Goal: Complete application form

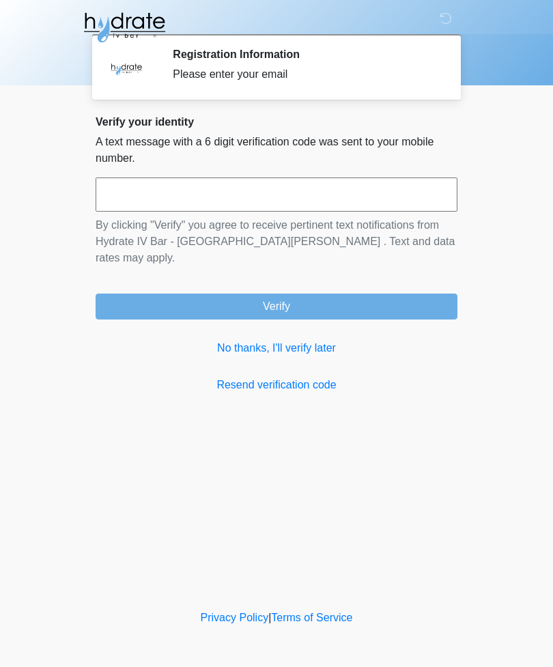
click at [117, 200] on input "text" at bounding box center [277, 194] width 362 height 34
type input "******"
click at [157, 297] on button "Verify" at bounding box center [277, 306] width 362 height 26
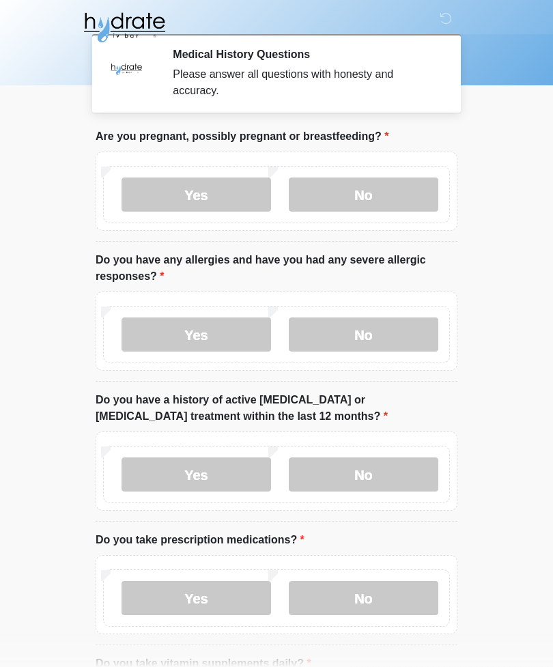
click at [173, 184] on label "Yes" at bounding box center [195, 194] width 149 height 34
click at [177, 320] on label "Yes" at bounding box center [195, 334] width 149 height 34
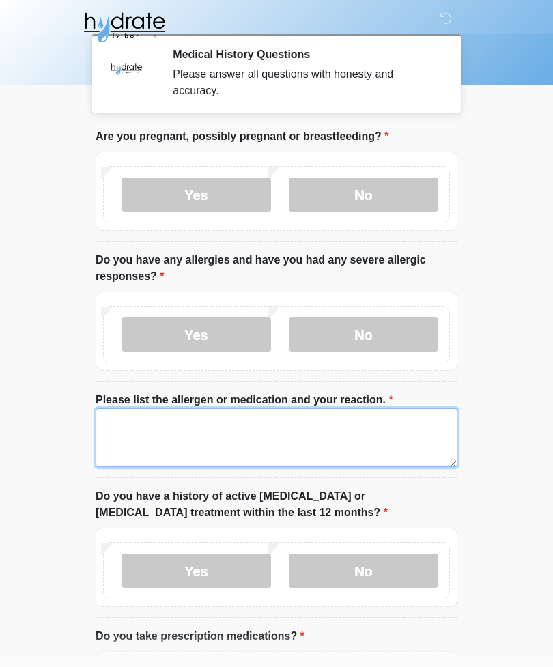
click at [115, 432] on textarea "Please list the allergen or medication and your reaction." at bounding box center [277, 437] width 362 height 59
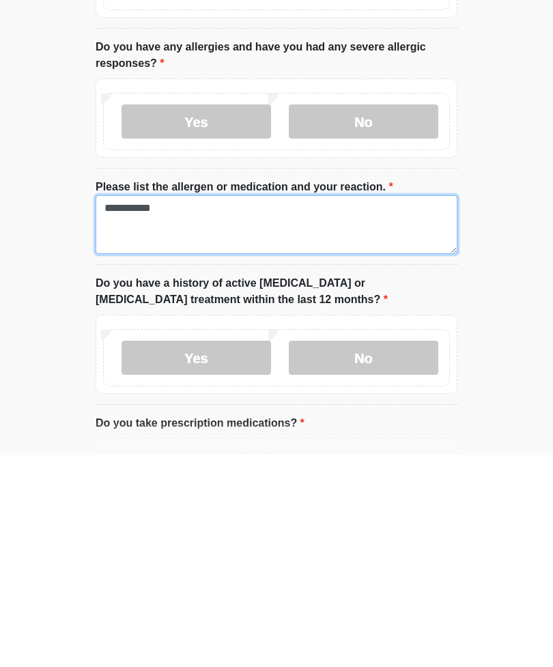
type textarea "**********"
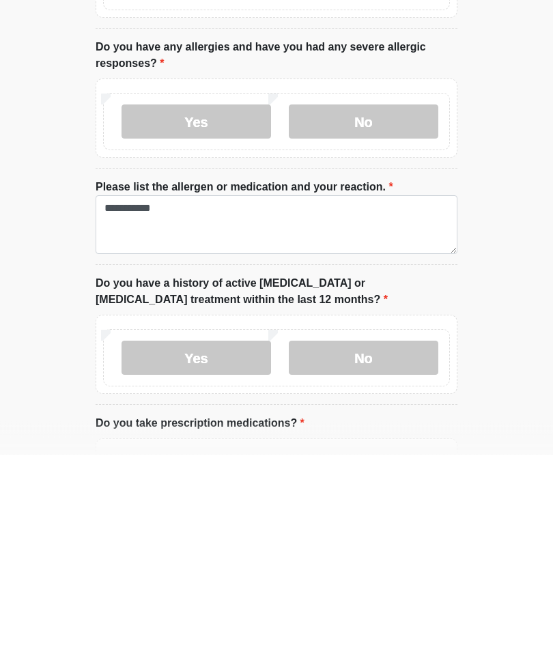
click at [381, 553] on label "No" at bounding box center [363, 570] width 149 height 34
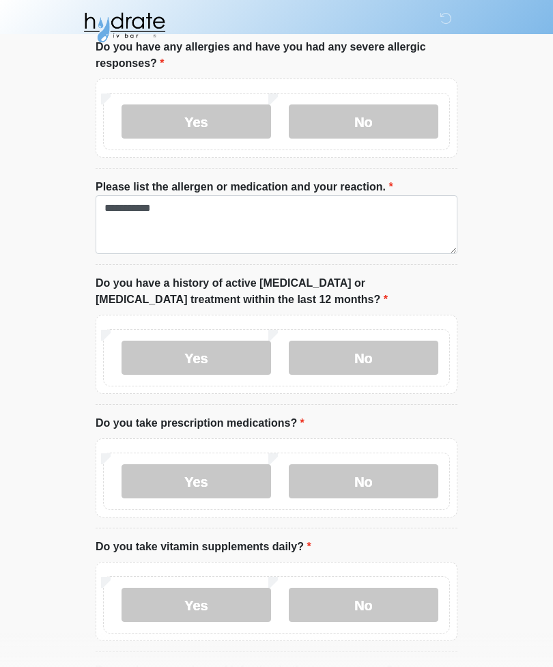
click at [368, 476] on label "No" at bounding box center [363, 481] width 149 height 34
click at [342, 600] on label "No" at bounding box center [363, 605] width 149 height 34
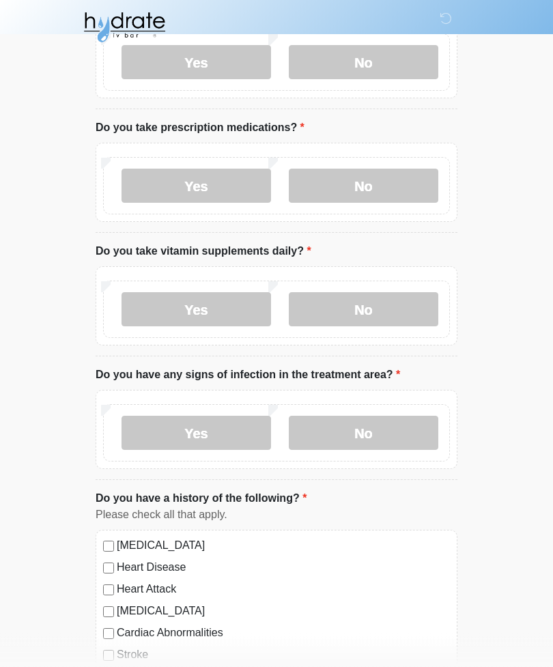
scroll to position [517, 0]
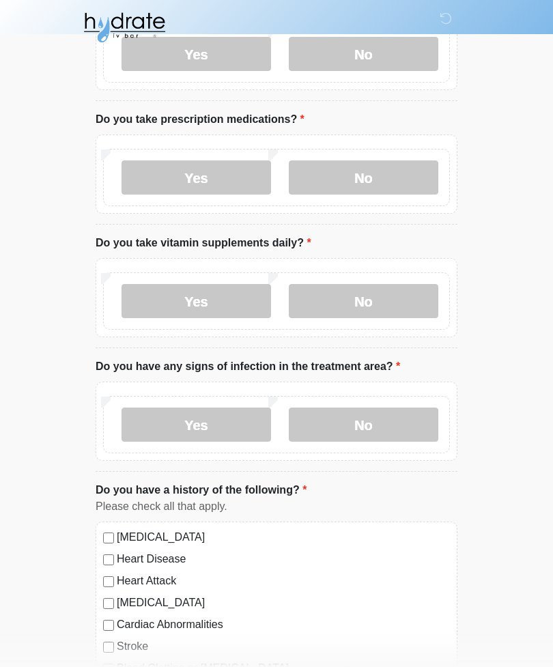
click at [398, 409] on label "No" at bounding box center [363, 424] width 149 height 34
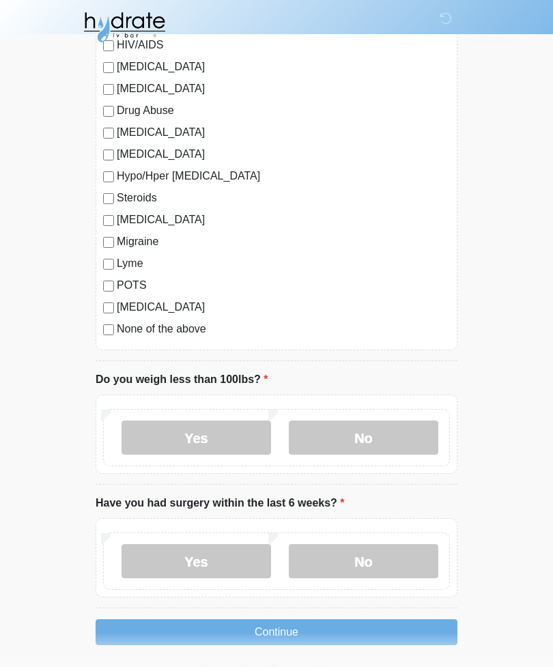
scroll to position [1428, 0]
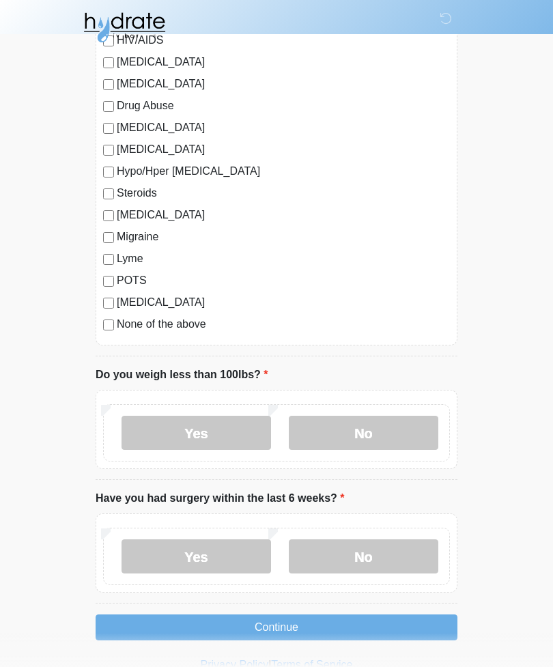
click at [340, 434] on label "No" at bounding box center [363, 433] width 149 height 34
click at [354, 549] on label "No" at bounding box center [363, 556] width 149 height 34
click at [328, 622] on button "Continue" at bounding box center [277, 627] width 362 height 26
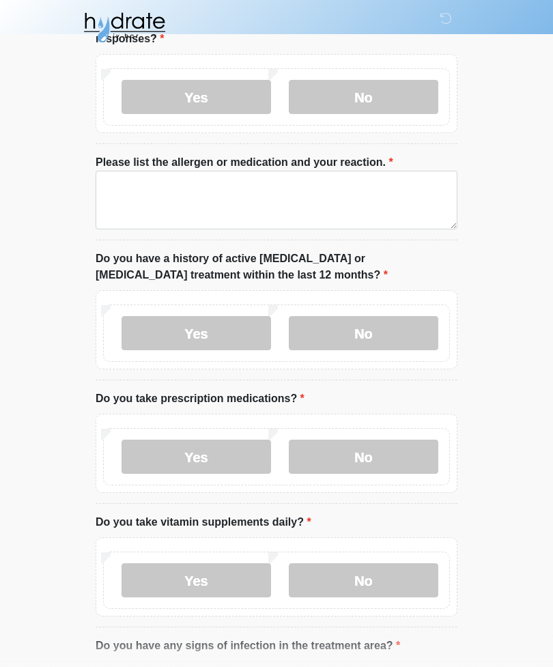
scroll to position [0, 0]
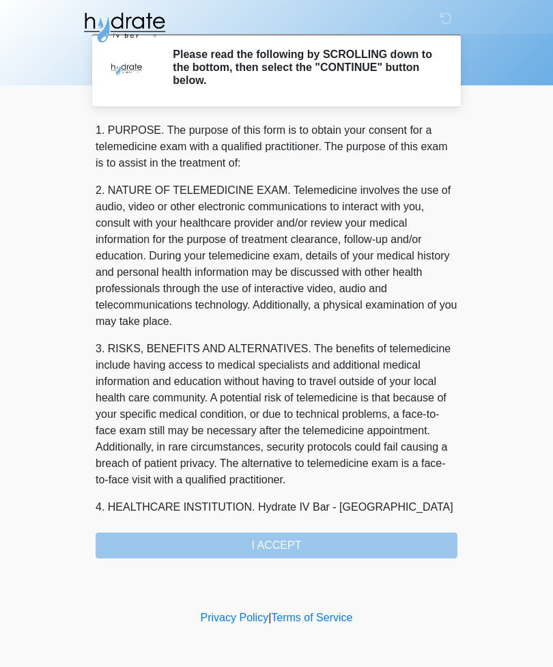
click at [300, 558] on div "‎ ‎ ‎ Please read the following by SCROLLING down to the bottom, then select th…" at bounding box center [276, 303] width 409 height 579
click at [313, 537] on div "1. PURPOSE. The purpose of this form is to obtain your consent for a telemedici…" at bounding box center [277, 340] width 362 height 436
click at [288, 549] on div "1. PURPOSE. The purpose of this form is to obtain your consent for a telemedici…" at bounding box center [277, 340] width 362 height 436
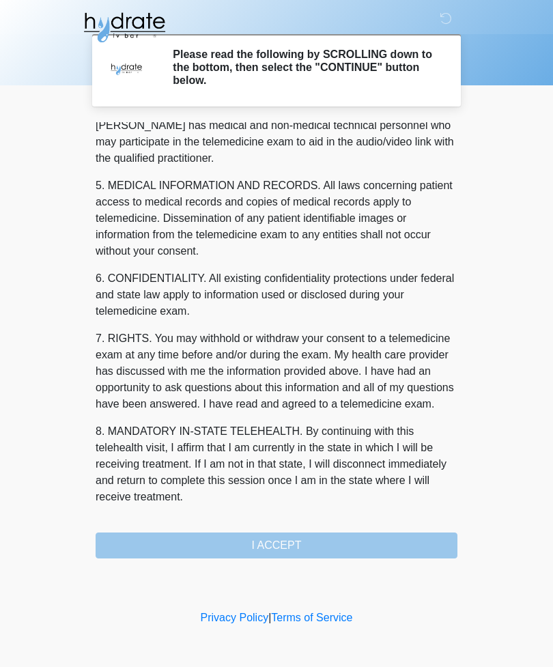
scroll to position [414, 0]
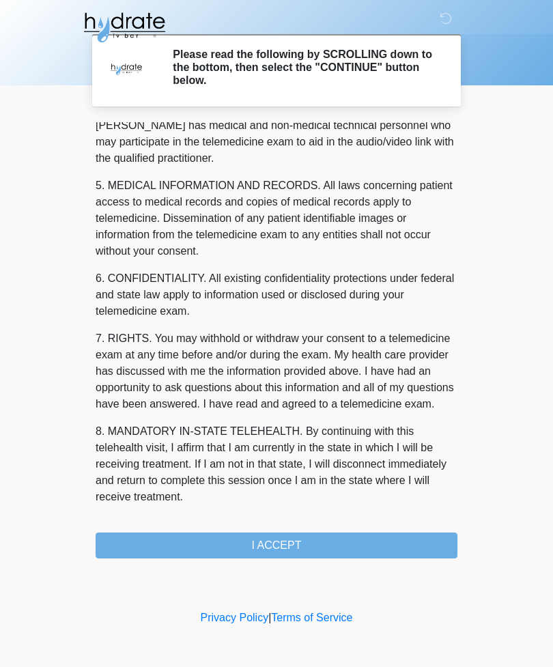
click at [347, 545] on button "I ACCEPT" at bounding box center [277, 545] width 362 height 26
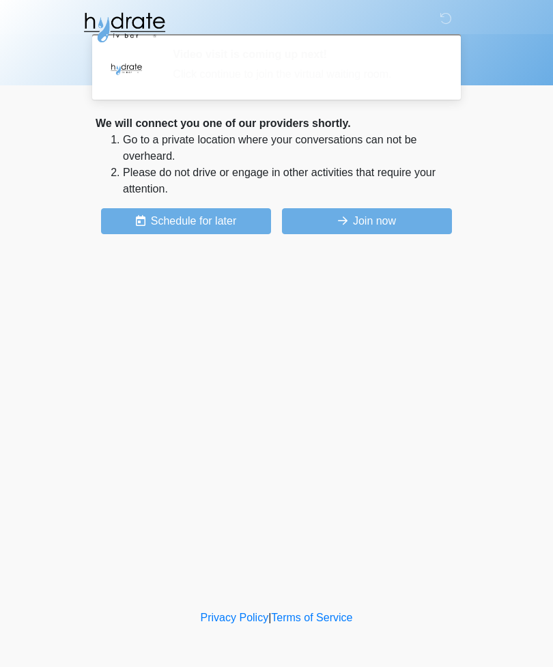
click at [345, 481] on div "‎ ‎ ‎ Video visit is coming up next! Click continue to join the virtual waiting…" at bounding box center [276, 303] width 409 height 579
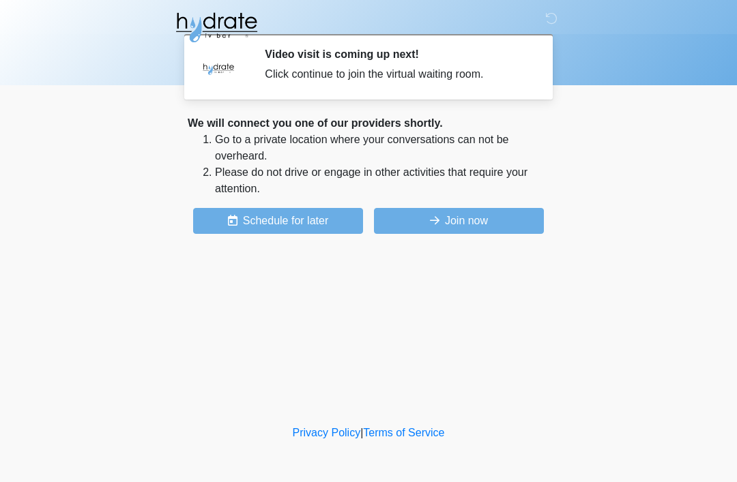
click at [25, 139] on body "‎ ‎ ‎ Video visit is coming up next! Click continue to join the virtual waiting…" at bounding box center [368, 241] width 737 height 482
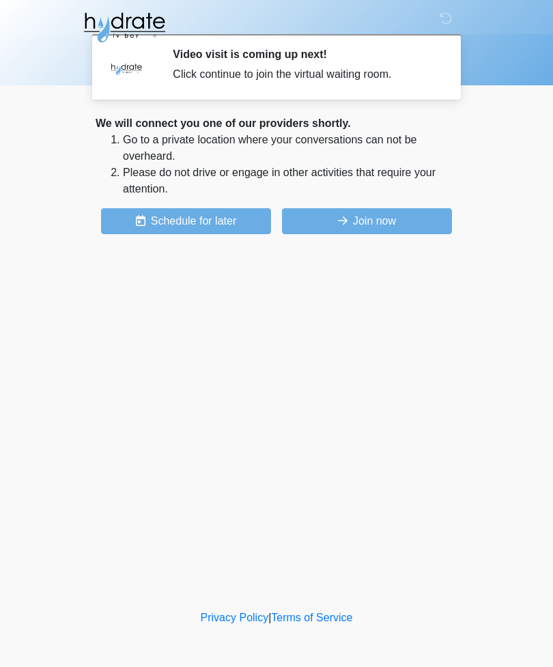
click at [394, 216] on button "Join now" at bounding box center [367, 221] width 170 height 26
